Goal: Transaction & Acquisition: Purchase product/service

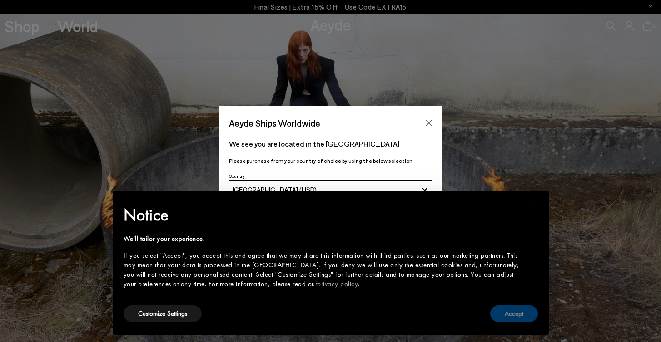
click at [512, 314] on button "Accept" at bounding box center [514, 314] width 48 height 17
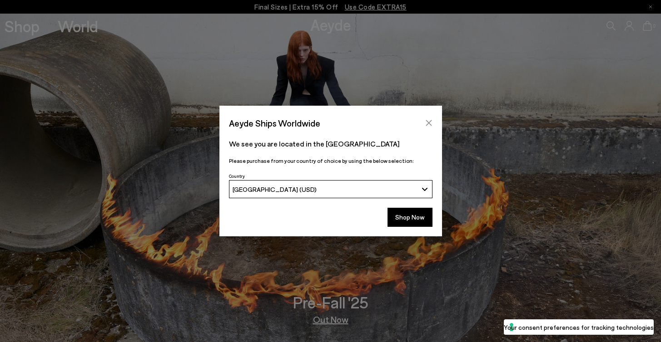
click at [429, 124] on icon "Close" at bounding box center [428, 123] width 6 height 6
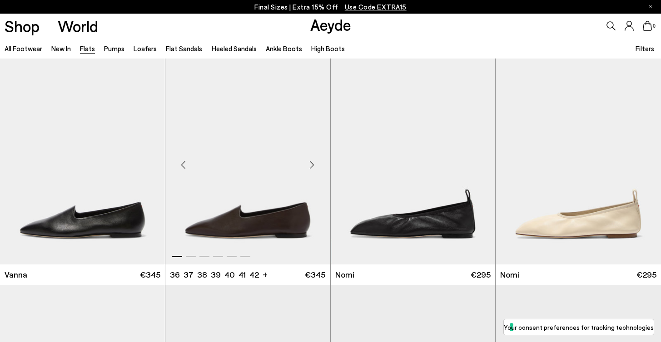
scroll to position [321, 0]
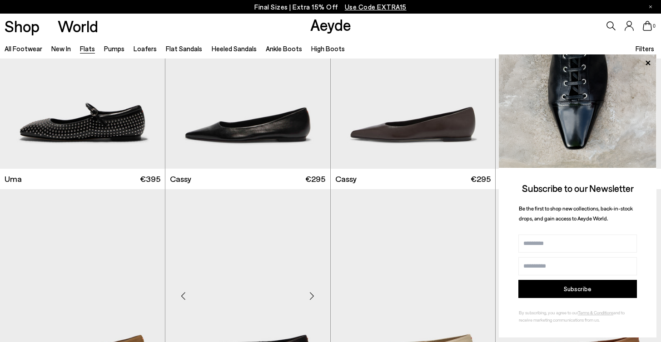
scroll to position [1138, 0]
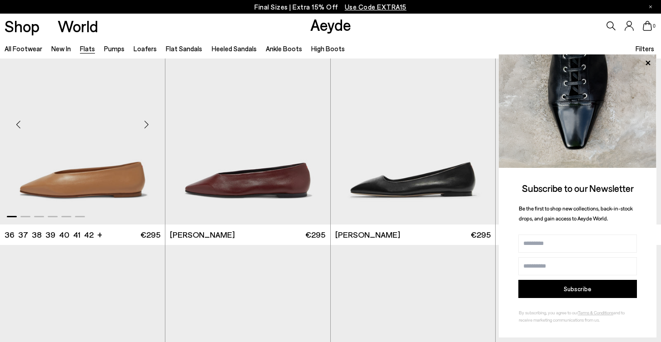
scroll to position [2975, 0]
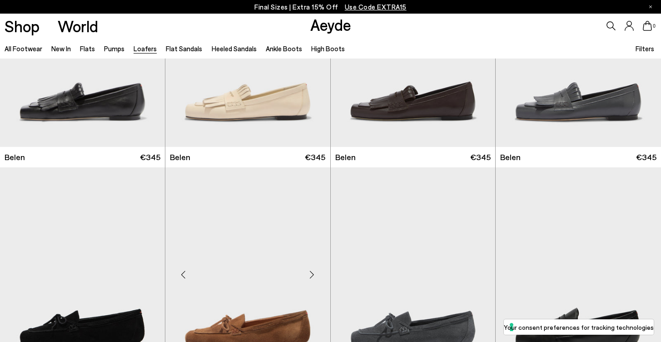
scroll to position [212, 0]
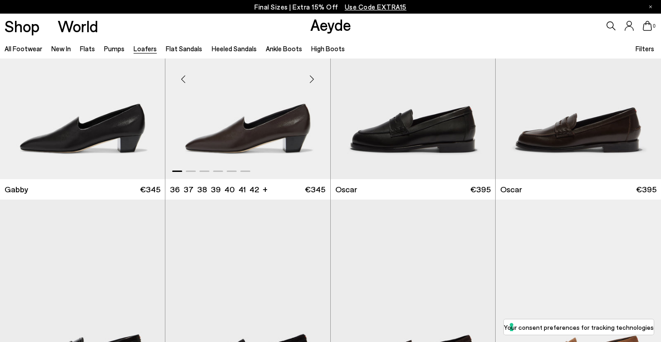
scroll to position [1218, 0]
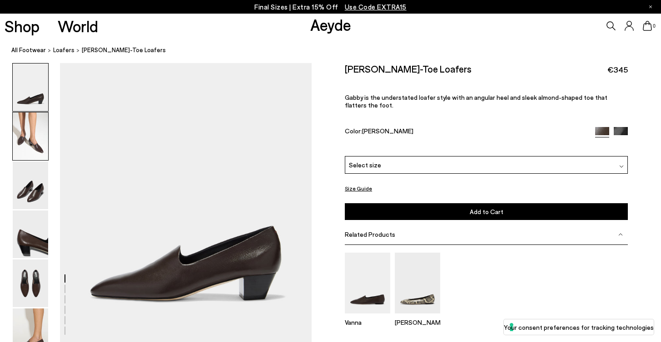
click at [12, 141] on div at bounding box center [30, 136] width 36 height 49
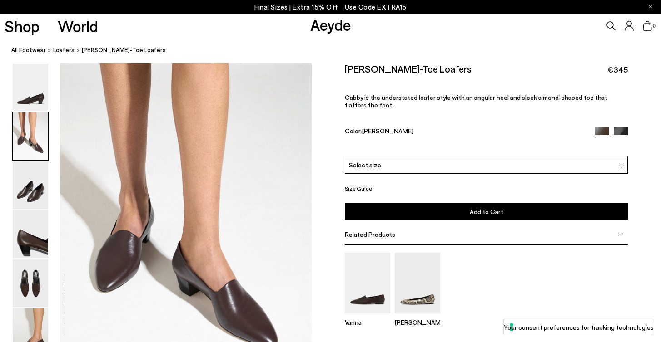
click at [455, 156] on div "Select size" at bounding box center [486, 165] width 283 height 18
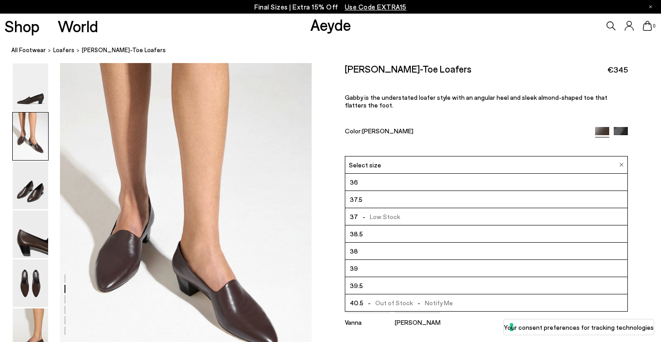
scroll to position [425, 0]
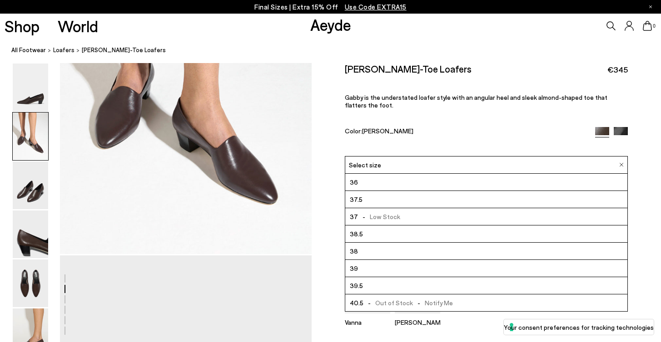
click at [442, 308] on div "Vanna Ellie" at bounding box center [486, 293] width 283 height 97
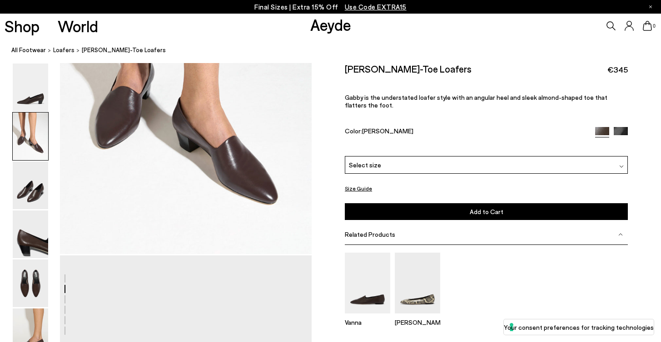
scroll to position [577, 0]
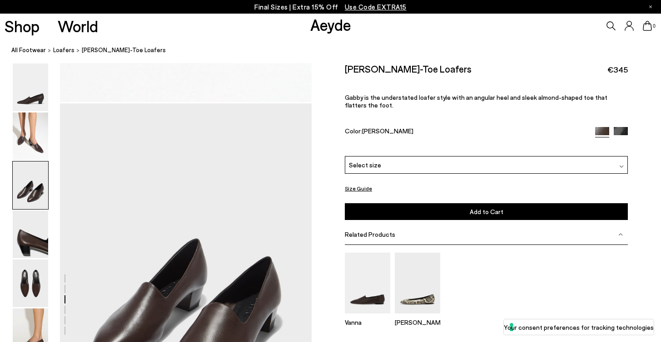
click at [363, 183] on button "Size Guide" at bounding box center [358, 188] width 27 height 11
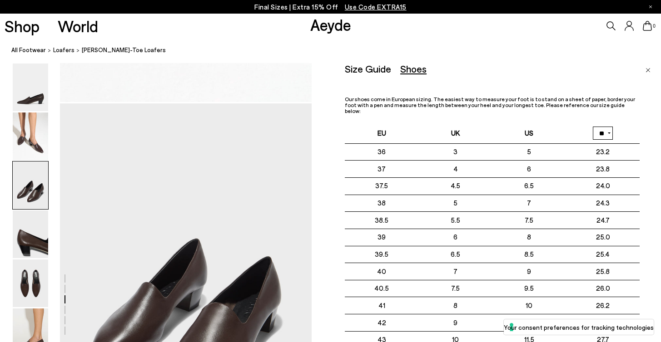
click at [418, 71] on div "Shoes" at bounding box center [413, 68] width 26 height 11
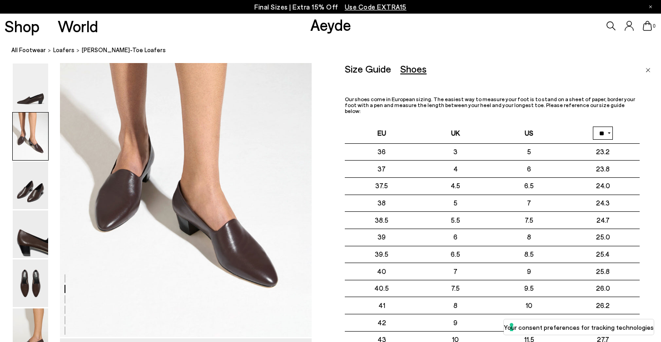
scroll to position [482, 0]
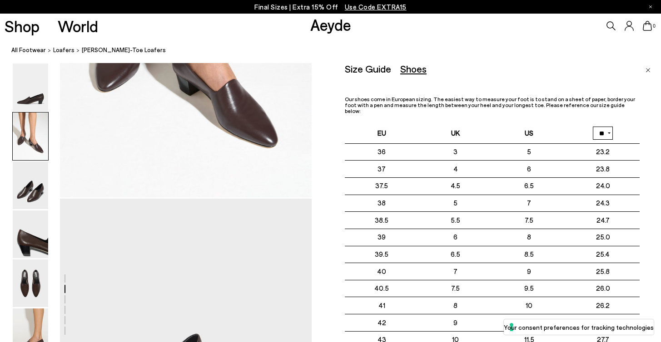
click at [648, 68] on img "Close" at bounding box center [647, 70] width 5 height 5
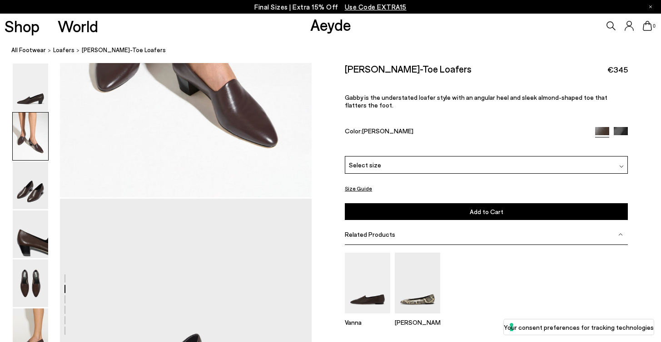
click at [529, 156] on div "Select size" at bounding box center [486, 165] width 283 height 18
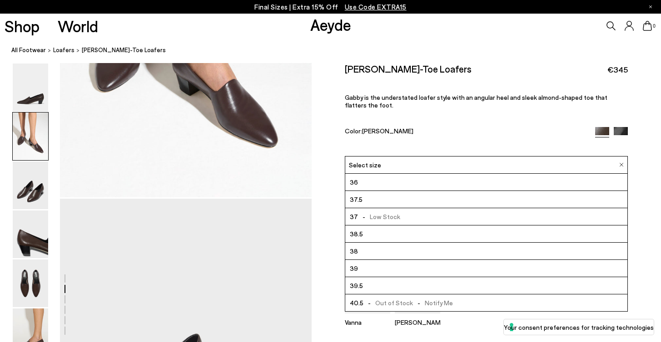
click at [365, 212] on span "-" at bounding box center [364, 216] width 12 height 8
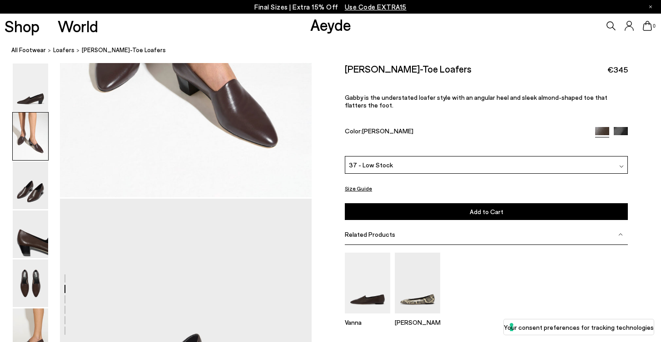
click at [371, 203] on button "Add to Cart Select a Size First" at bounding box center [486, 211] width 283 height 17
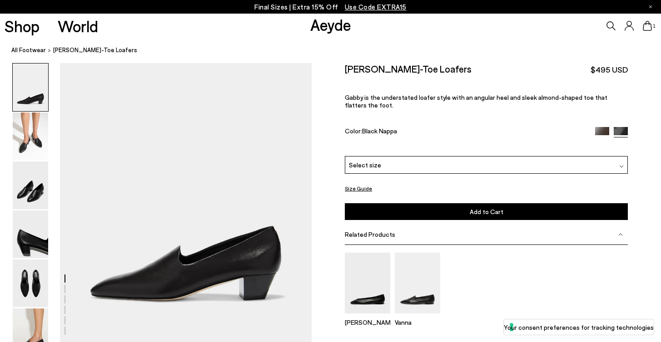
click at [409, 156] on div "Select size" at bounding box center [486, 165] width 283 height 18
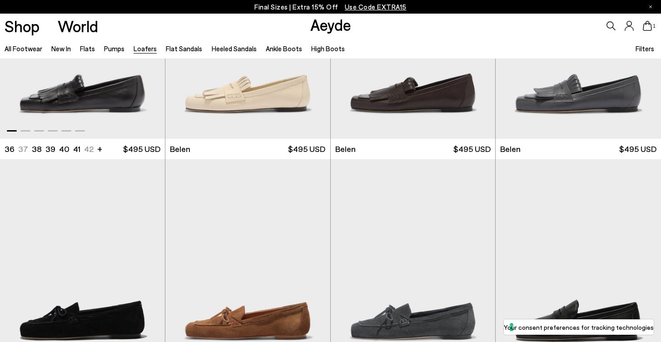
scroll to position [263, 0]
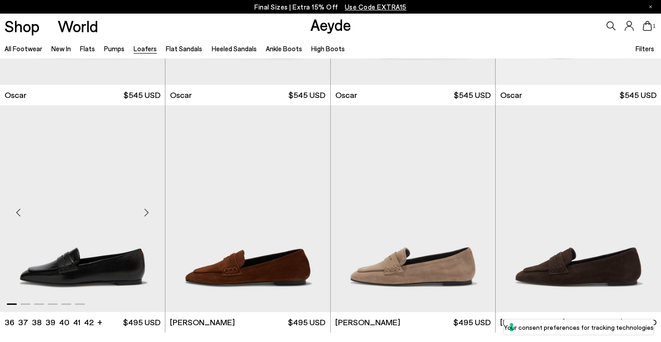
scroll to position [1666, 0]
